Goal: Information Seeking & Learning: Learn about a topic

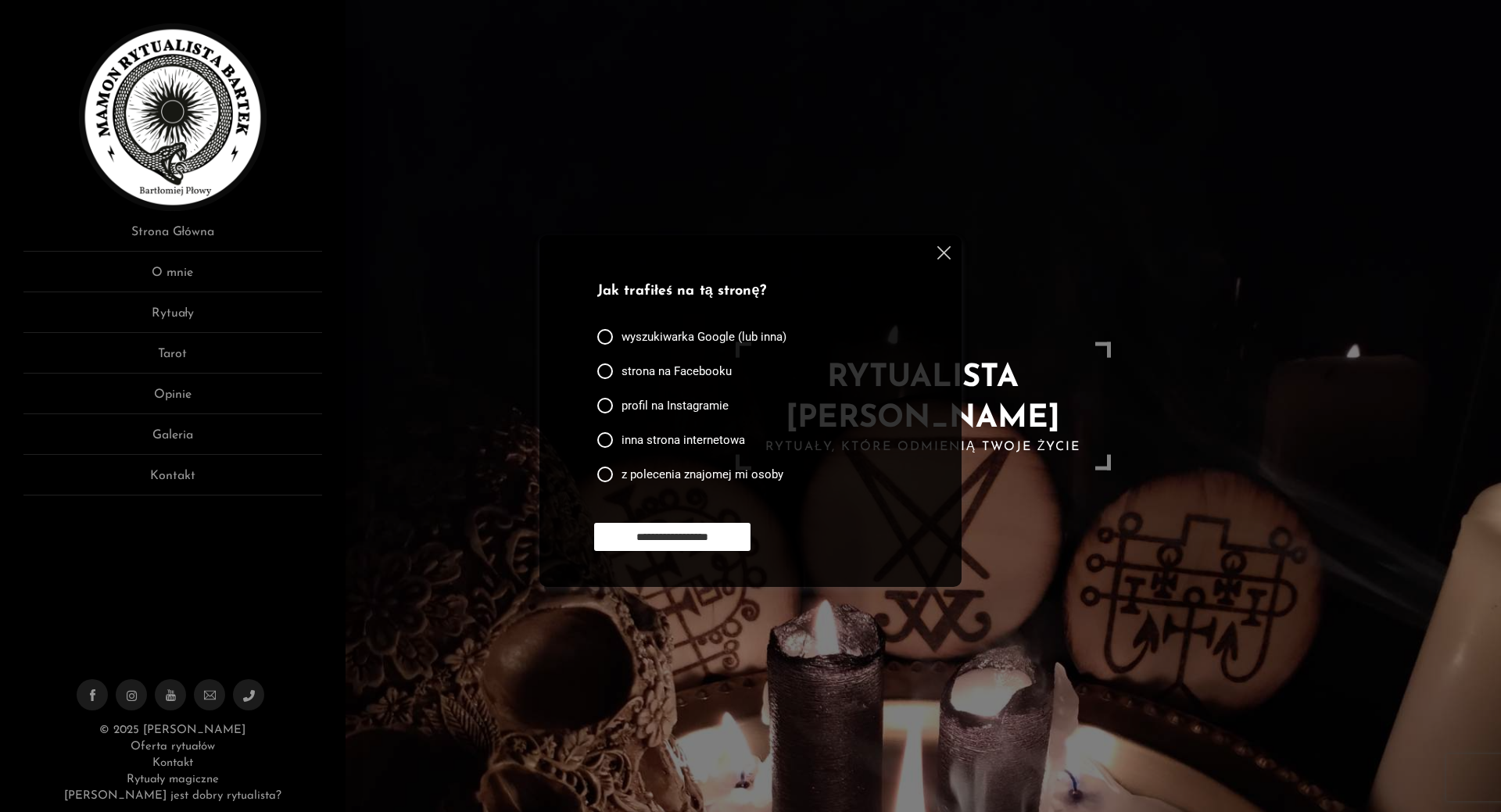
click at [945, 260] on div at bounding box center [941, 256] width 19 height 19
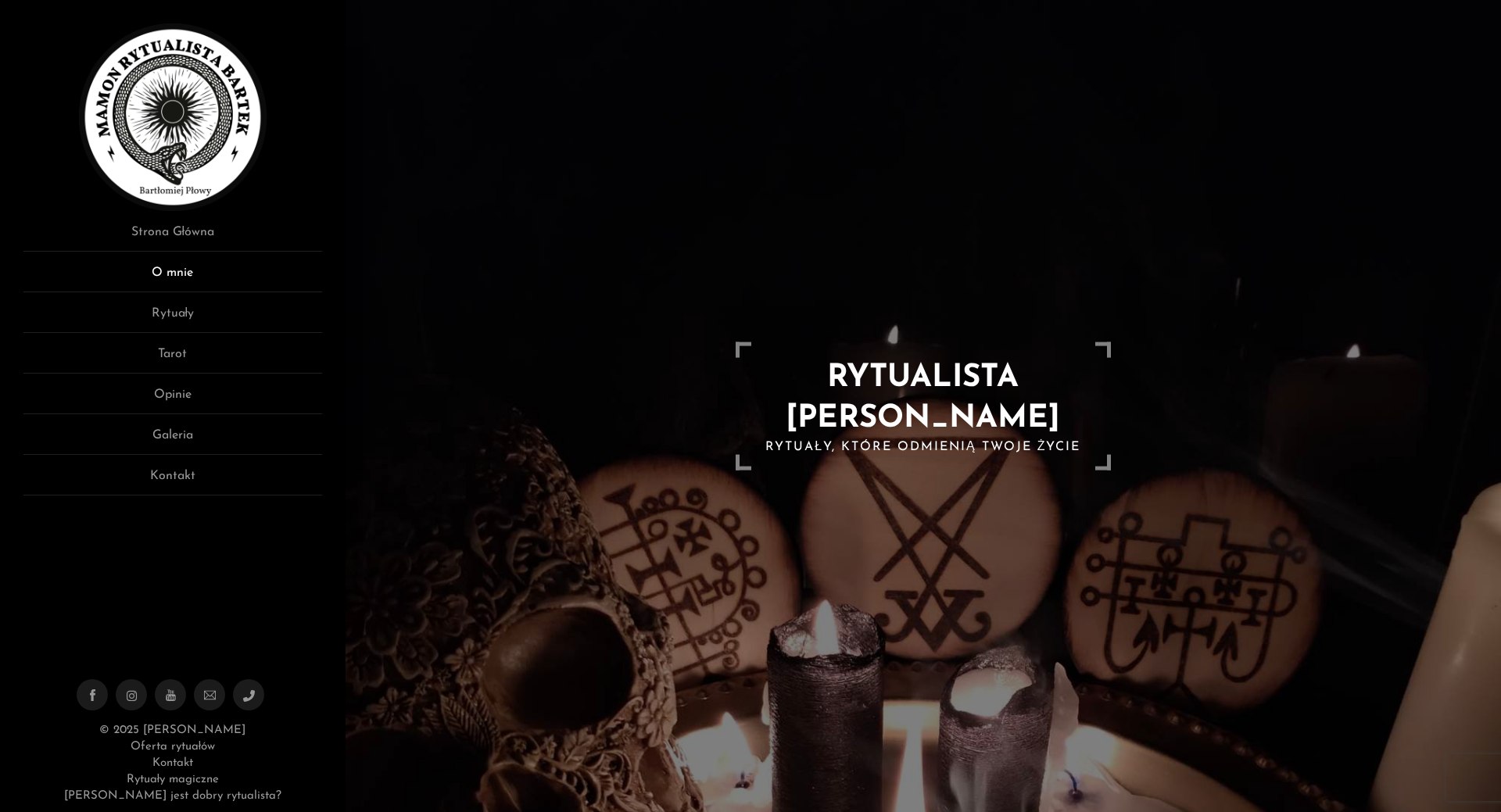
click at [177, 273] on link "O mnie" at bounding box center [173, 278] width 299 height 29
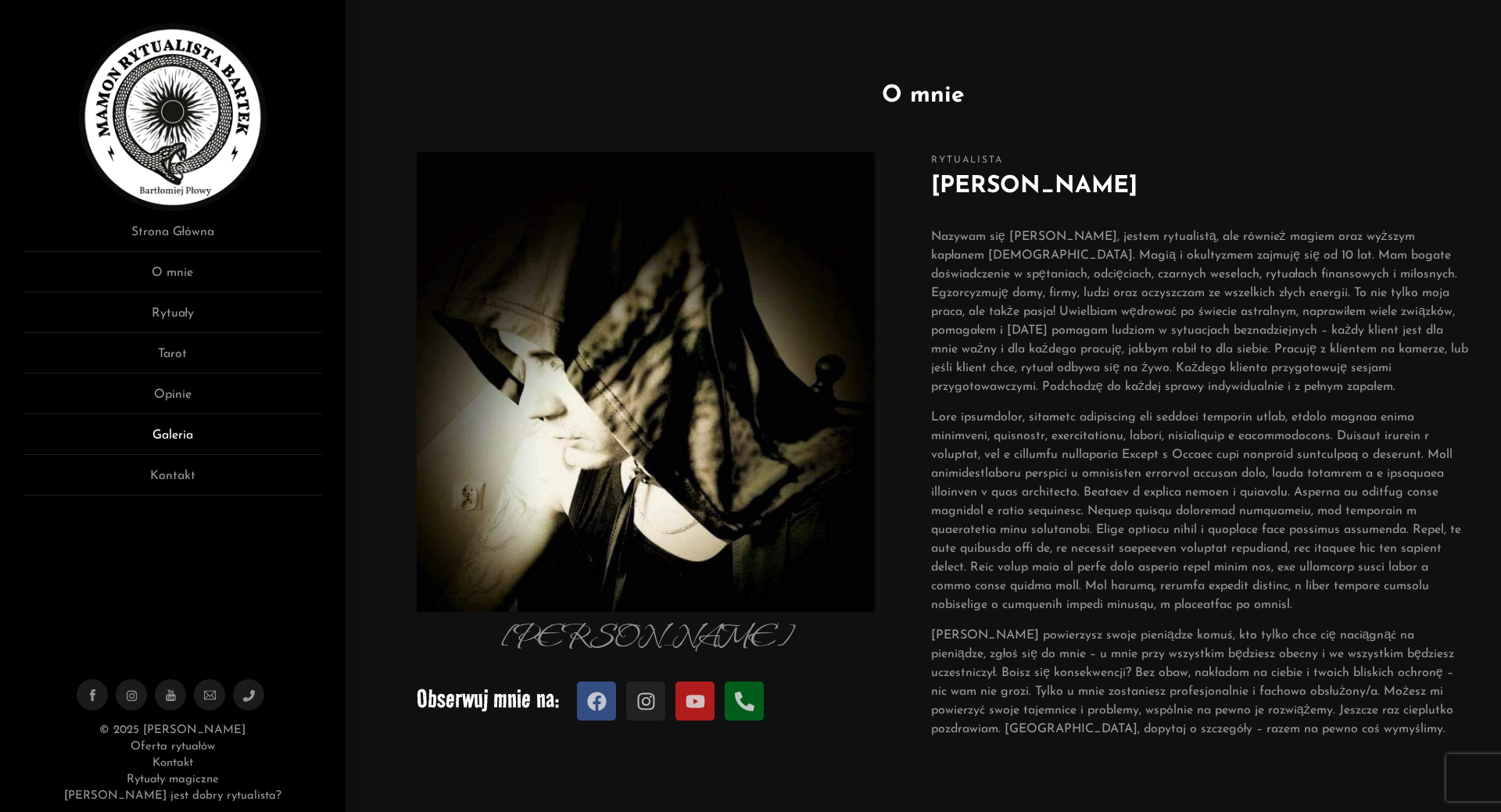
click at [185, 433] on link "Galeria" at bounding box center [173, 441] width 299 height 29
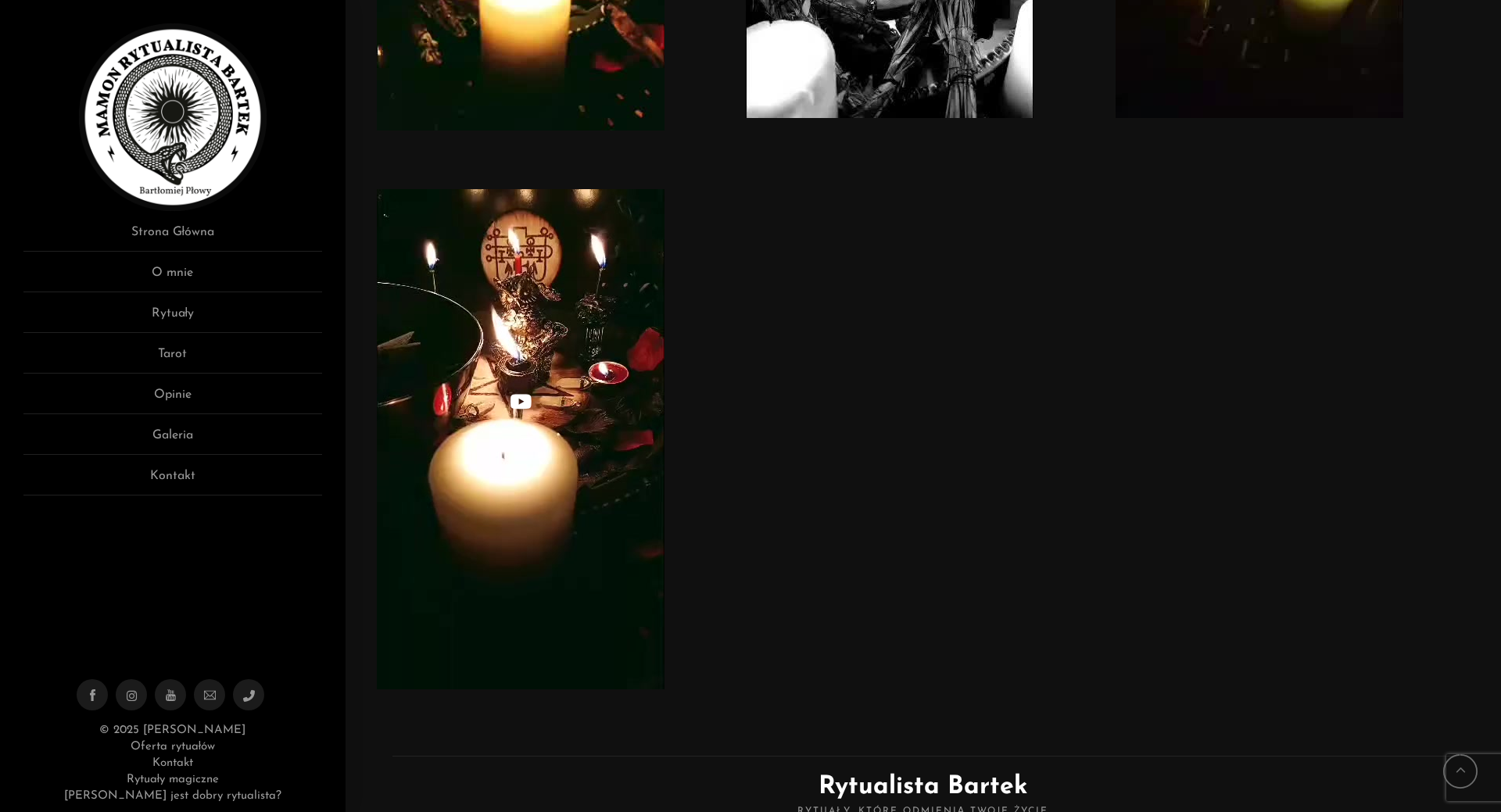
scroll to position [7107, 0]
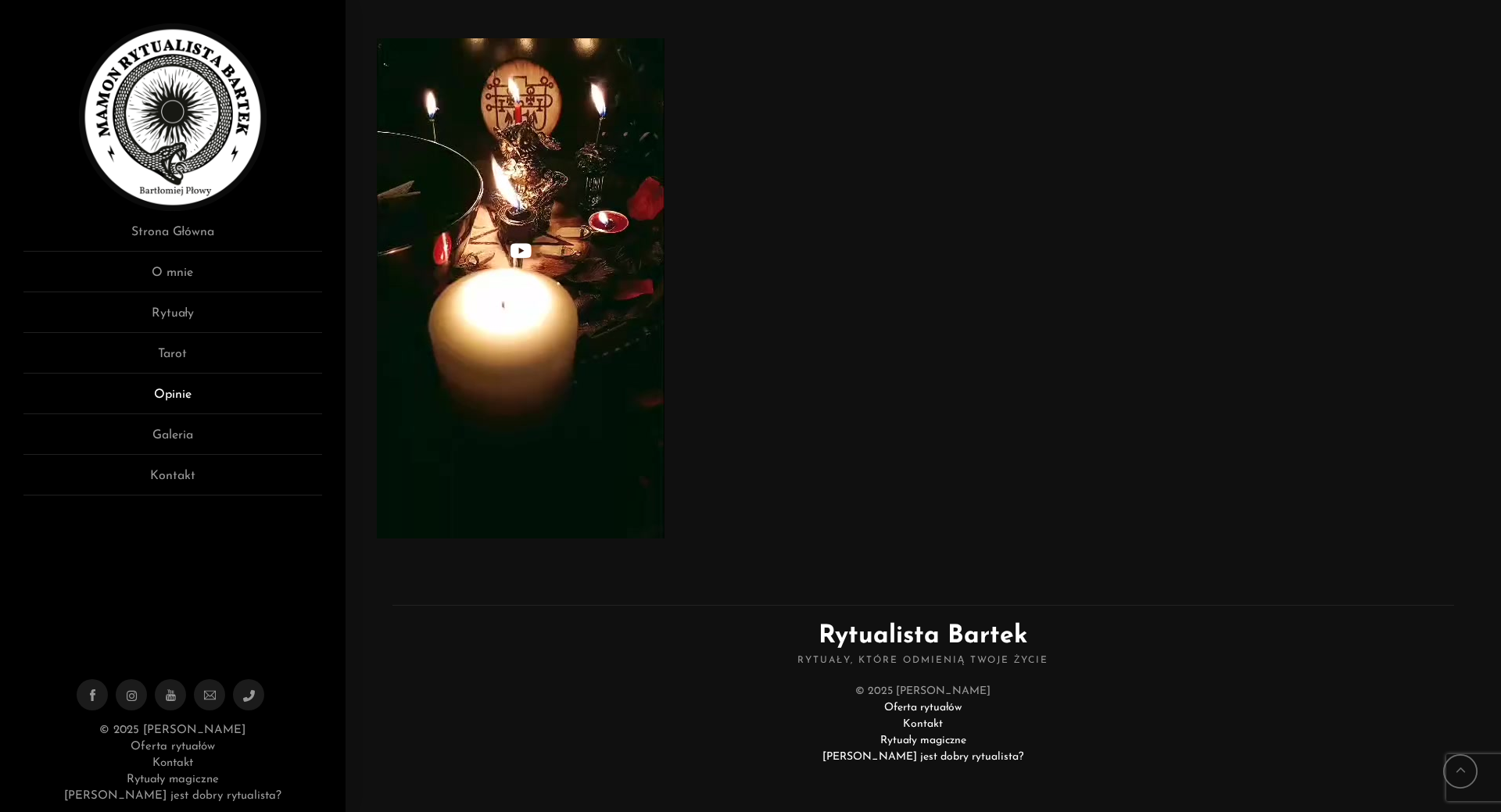
click at [164, 391] on link "Opinie" at bounding box center [173, 399] width 299 height 29
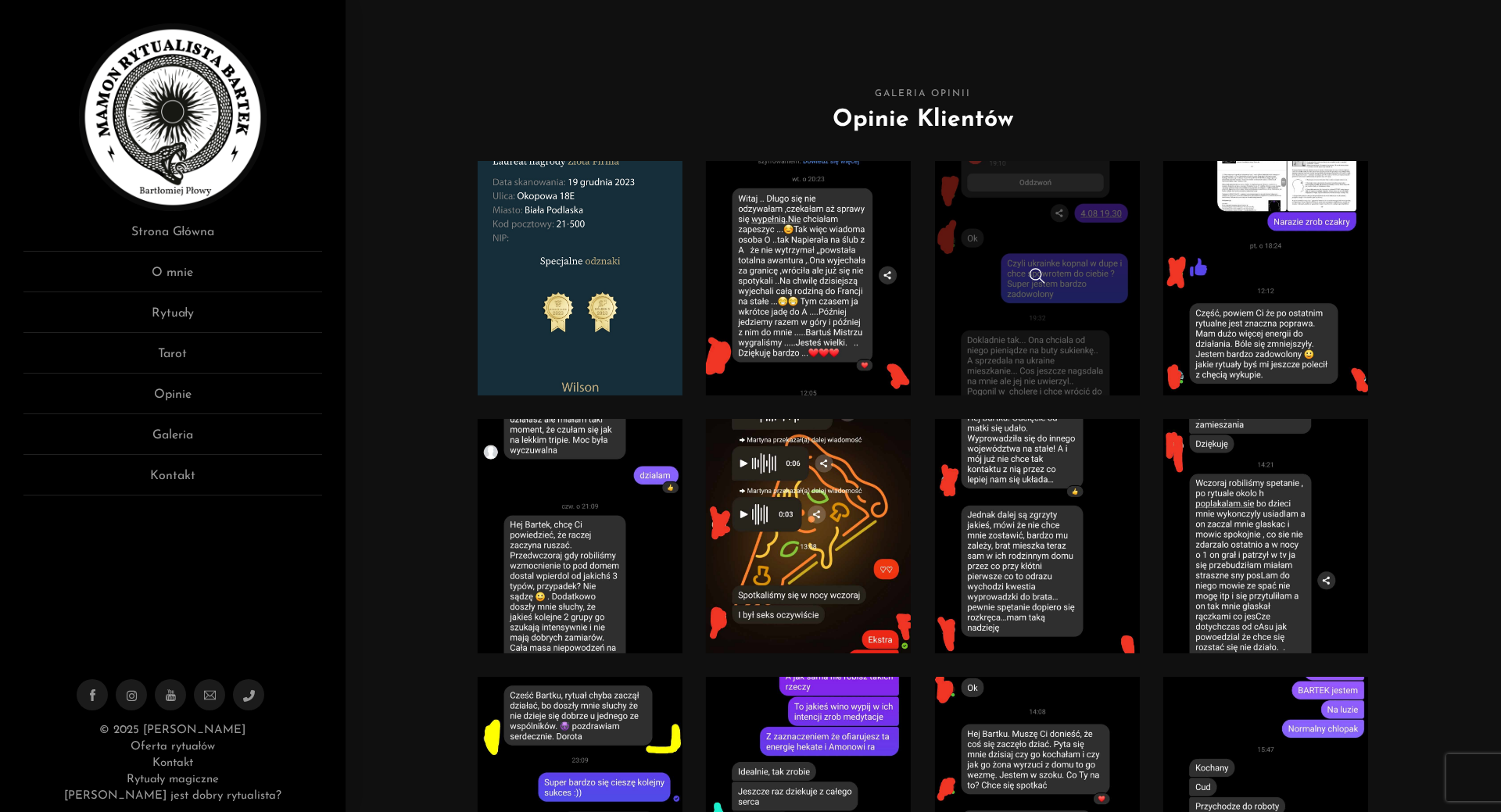
click at [1021, 241] on link at bounding box center [1038, 279] width 206 height 235
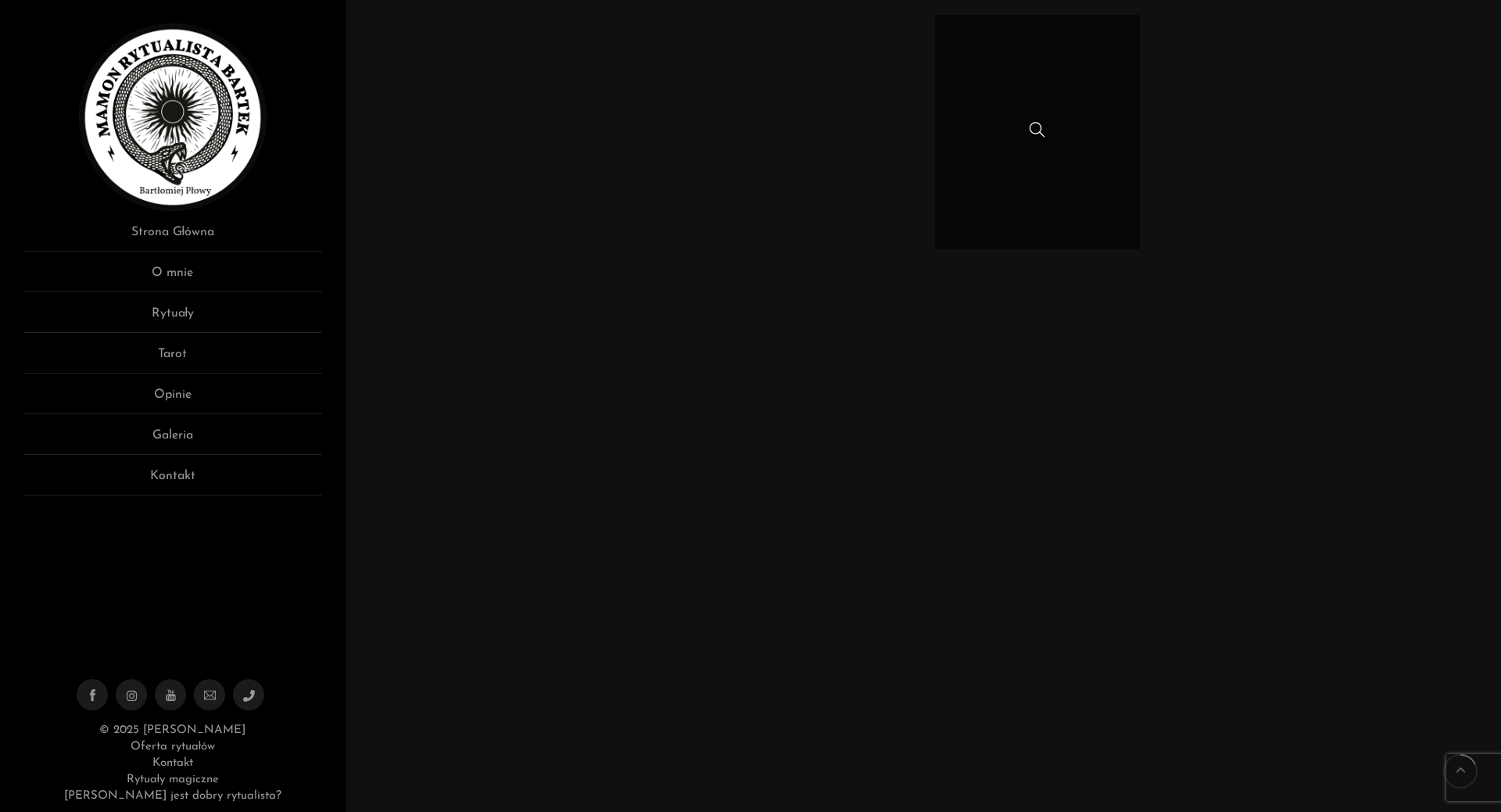
scroll to position [1876, 0]
